Goal: Information Seeking & Learning: Learn about a topic

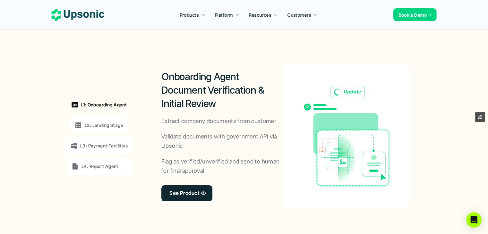
scroll to position [321, 0]
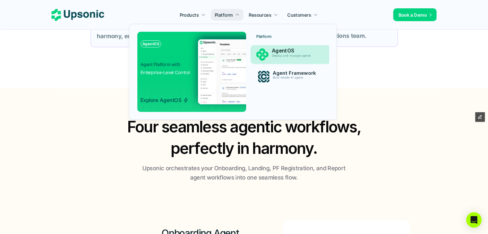
click at [270, 58] on div "AgentOS Deploy and manage agents" at bounding box center [296, 55] width 57 height 16
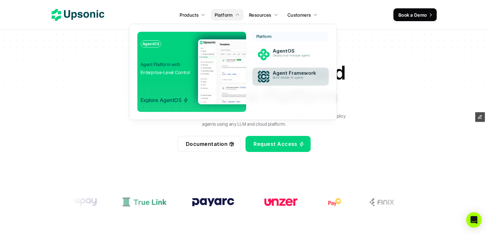
click at [287, 69] on div "Agent Framework Build reliable AI agents" at bounding box center [296, 76] width 54 height 15
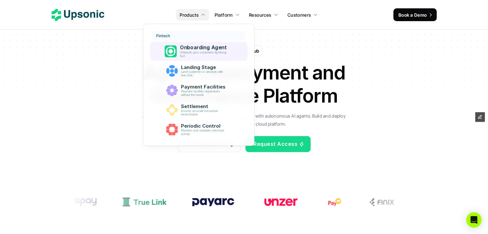
click at [199, 53] on p "Onboard your customers lightning fast" at bounding box center [204, 54] width 49 height 7
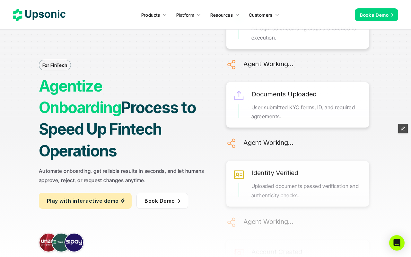
click at [43, 14] on icon at bounding box center [39, 15] width 53 height 12
